Goal: Check status

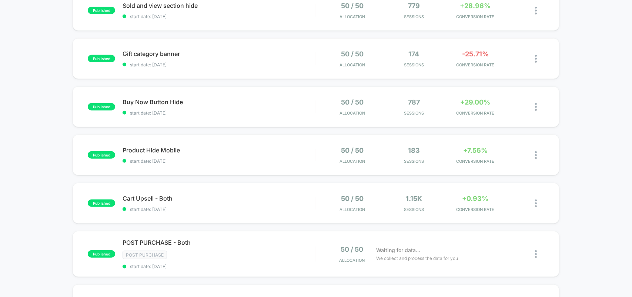
scroll to position [93, 0]
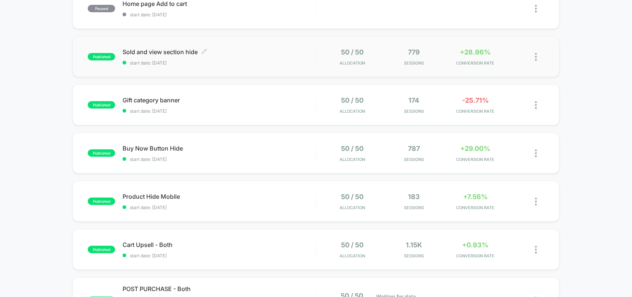
click at [245, 63] on span "start date: [DATE]" at bounding box center [219, 63] width 193 height 6
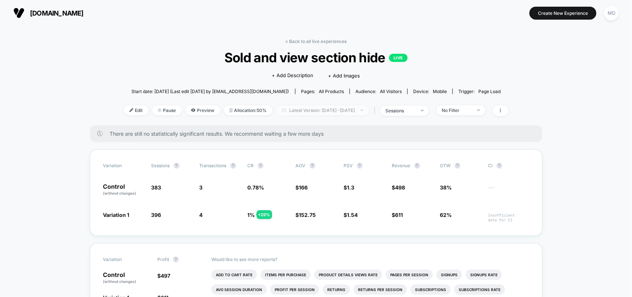
click at [334, 107] on span "Latest Version: [DATE] - [DATE]" at bounding box center [322, 110] width 93 height 10
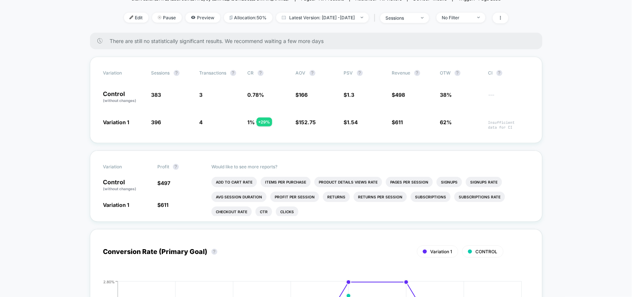
scroll to position [46, 0]
